Goal: Transaction & Acquisition: Purchase product/service

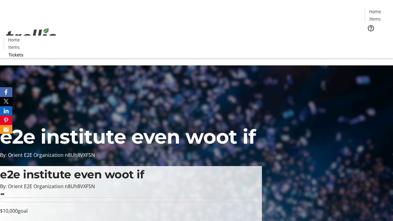
click at [370, 36] on span "Tickets" at bounding box center [377, 39] width 15 height 6
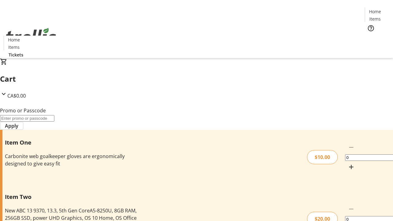
click at [348, 163] on mat-icon "Increment by one" at bounding box center [351, 166] width 7 height 7
type input "1"
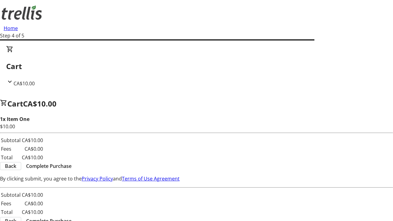
click at [72, 163] on span "Complete Purchase" at bounding box center [48, 166] width 45 height 7
